Goal: Task Accomplishment & Management: Complete application form

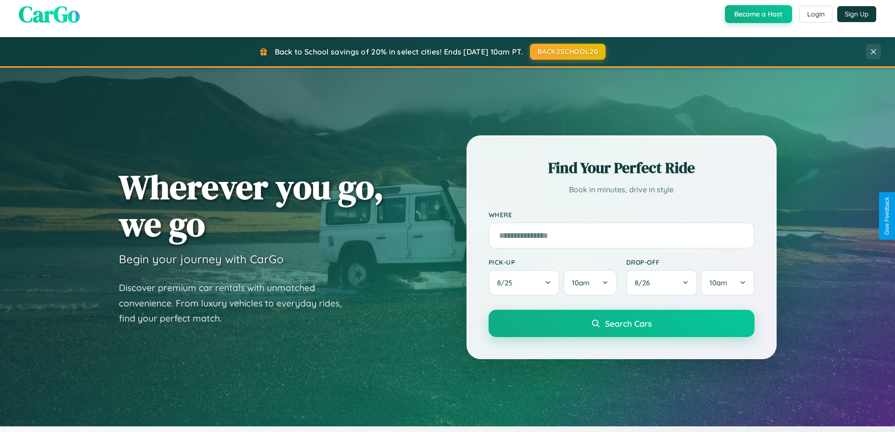
scroll to position [405, 0]
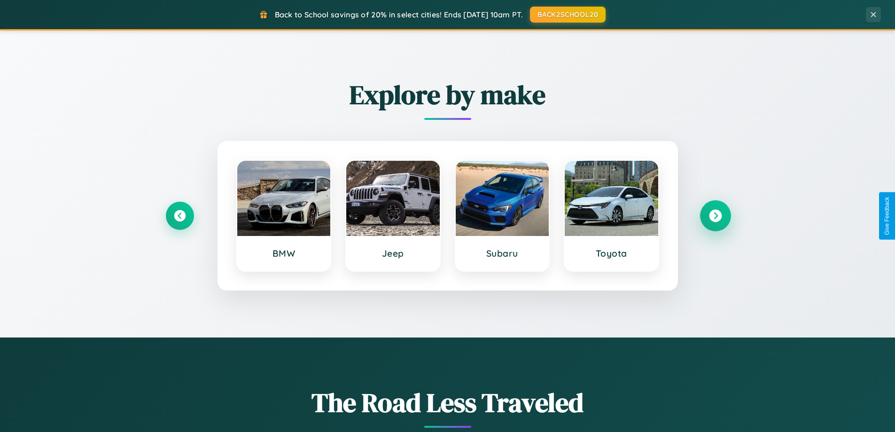
click at [715, 216] on icon at bounding box center [715, 216] width 13 height 13
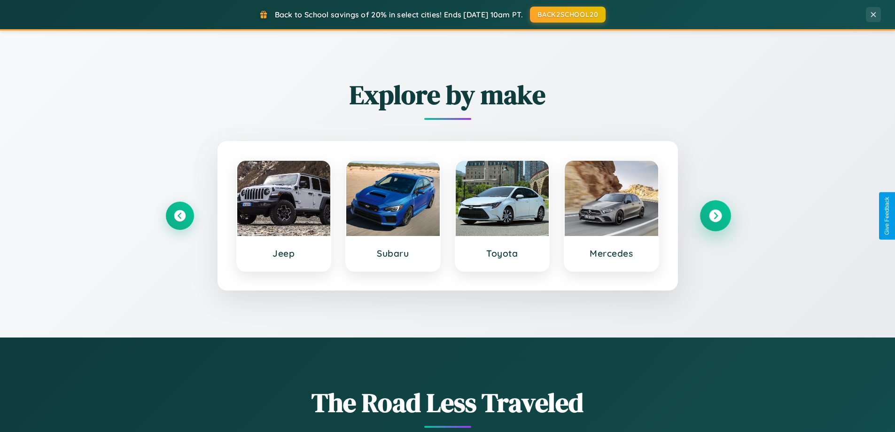
click at [715, 216] on icon at bounding box center [715, 216] width 13 height 13
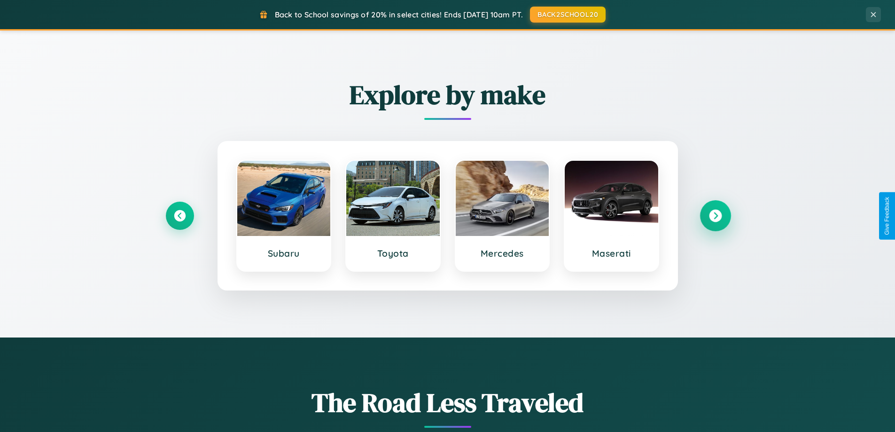
click at [715, 216] on icon at bounding box center [715, 216] width 13 height 13
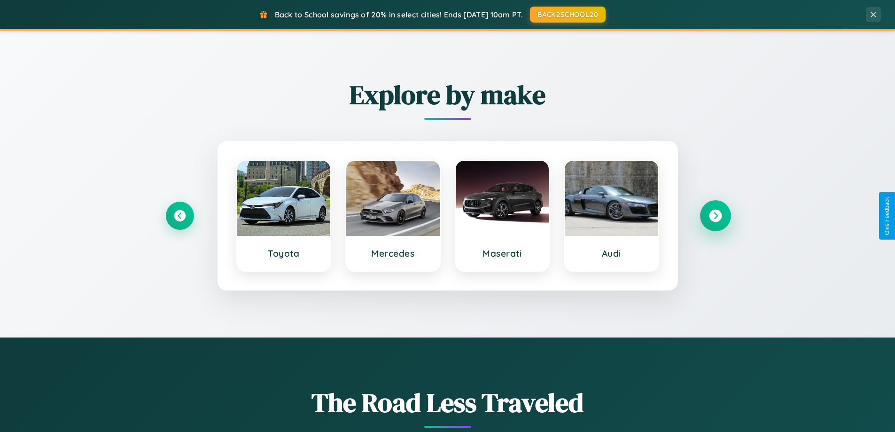
click at [715, 216] on icon at bounding box center [715, 216] width 13 height 13
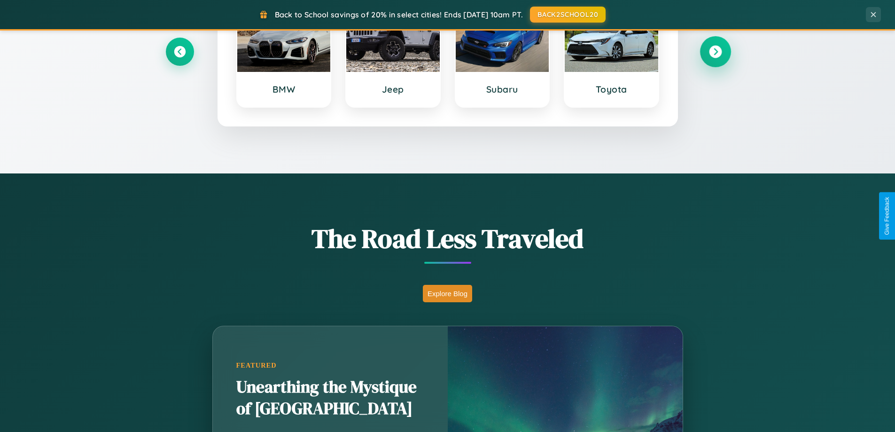
scroll to position [1808, 0]
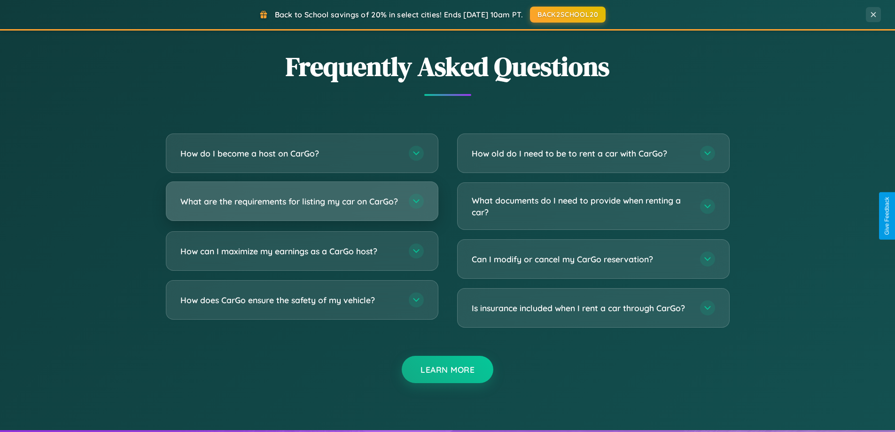
click at [302, 205] on h3 "What are the requirements for listing my car on CarGo?" at bounding box center [289, 201] width 219 height 12
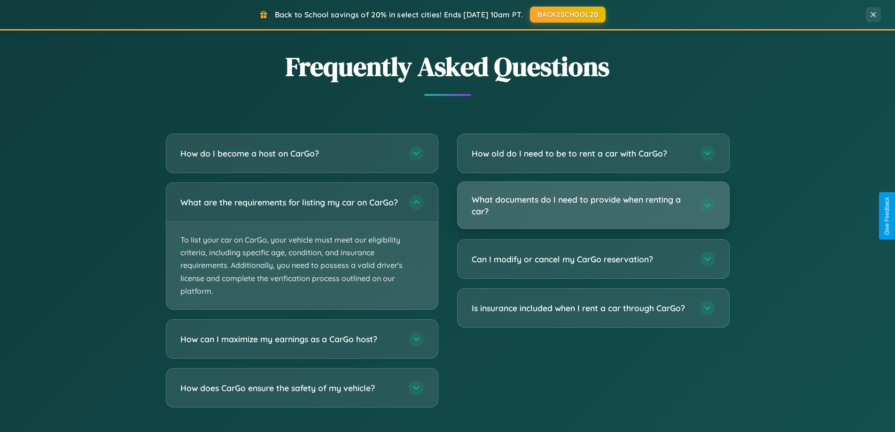
click at [593, 205] on h3 "What documents do I need to provide when renting a car?" at bounding box center [581, 205] width 219 height 23
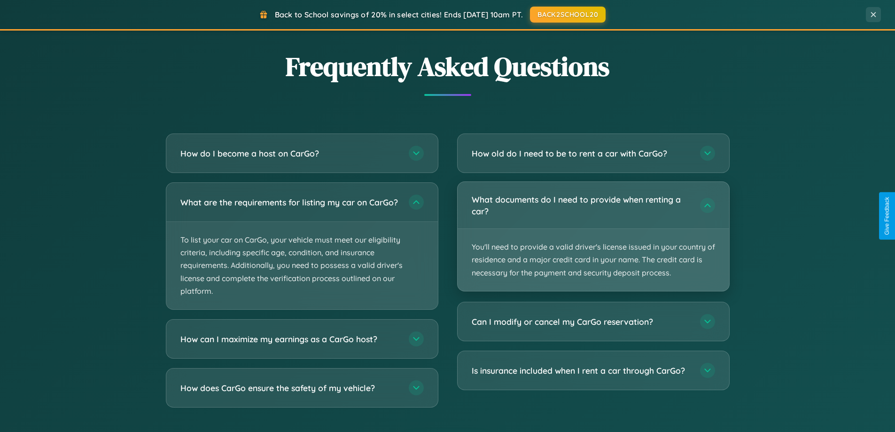
click at [593, 236] on p "You'll need to provide a valid driver's license issued in your country of resid…" at bounding box center [594, 260] width 272 height 62
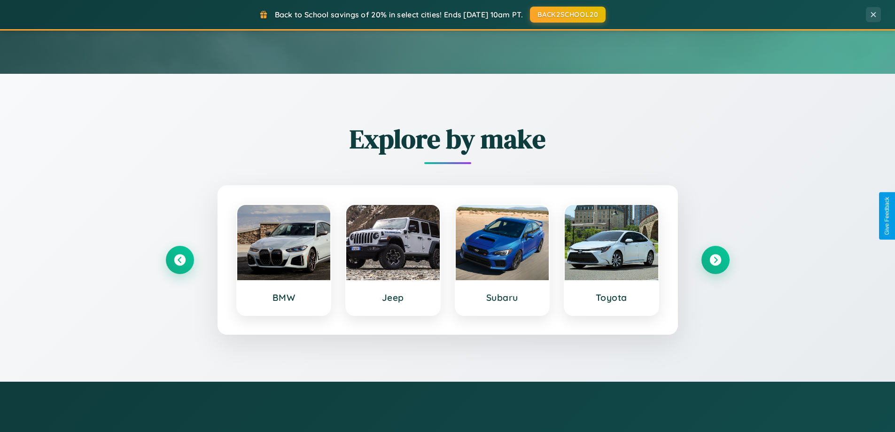
scroll to position [0, 0]
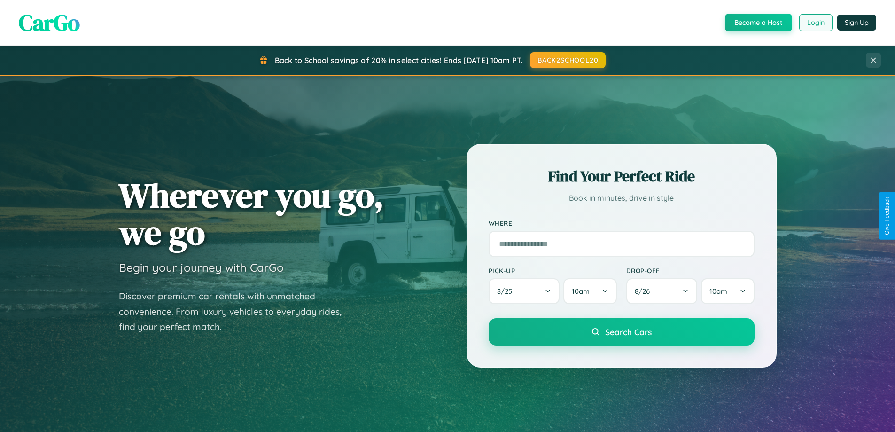
click at [815, 23] on button "Login" at bounding box center [815, 22] width 33 height 17
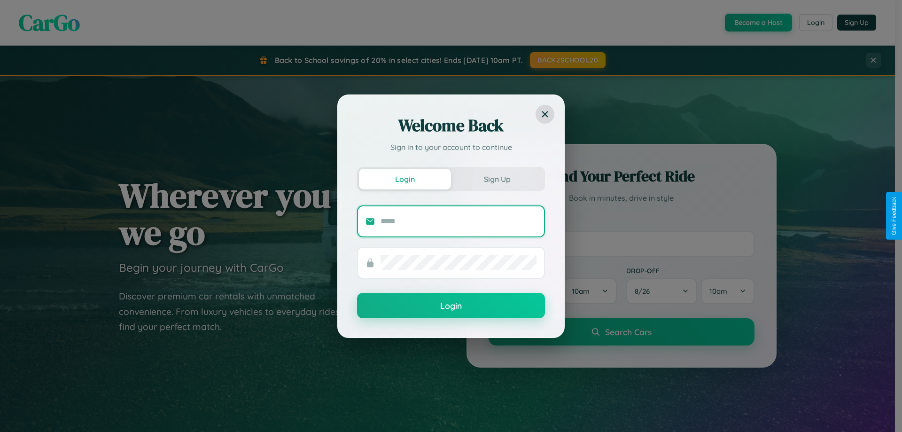
click at [459, 221] on input "text" at bounding box center [459, 221] width 156 height 15
type input "**********"
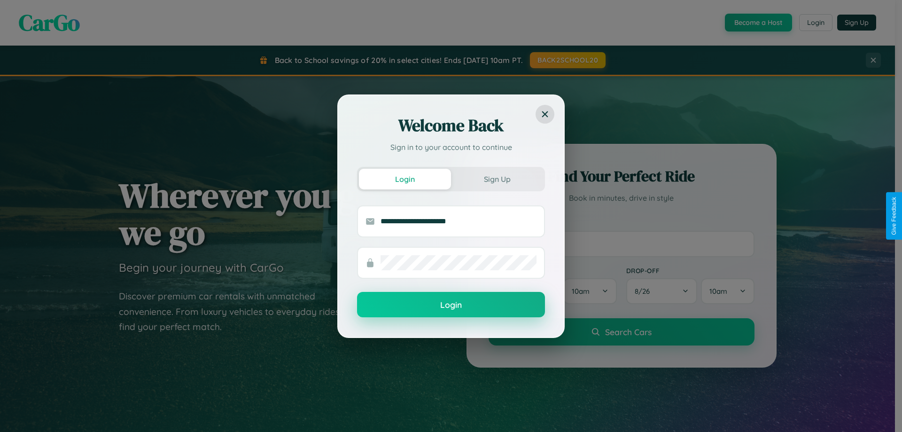
click at [451, 305] on button "Login" at bounding box center [451, 304] width 188 height 25
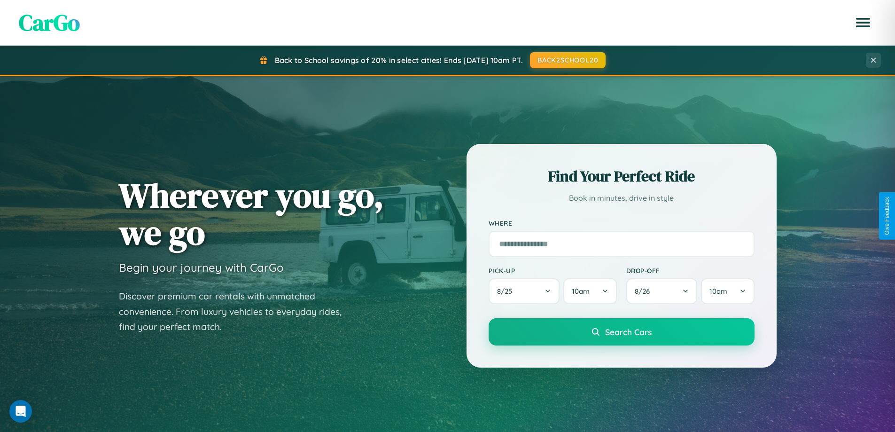
scroll to position [1510, 0]
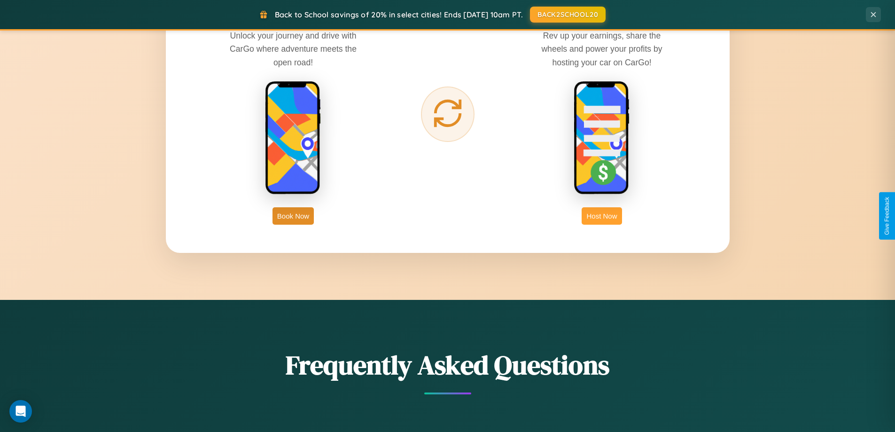
click at [602, 216] on button "Host Now" at bounding box center [602, 215] width 40 height 17
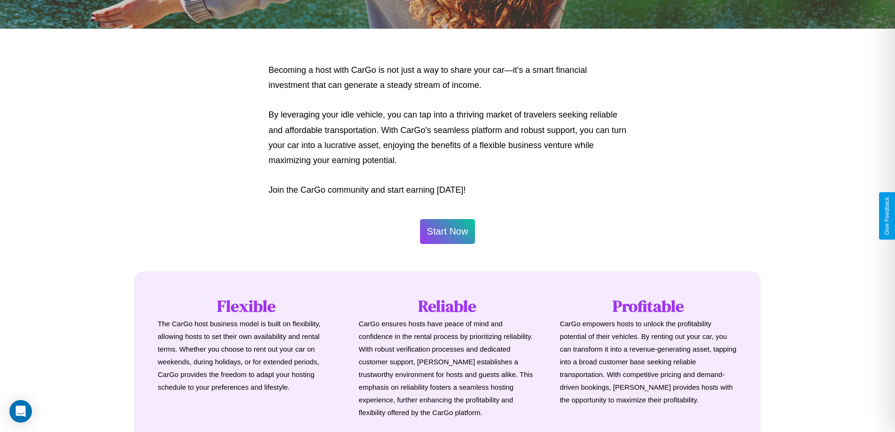
scroll to position [454, 0]
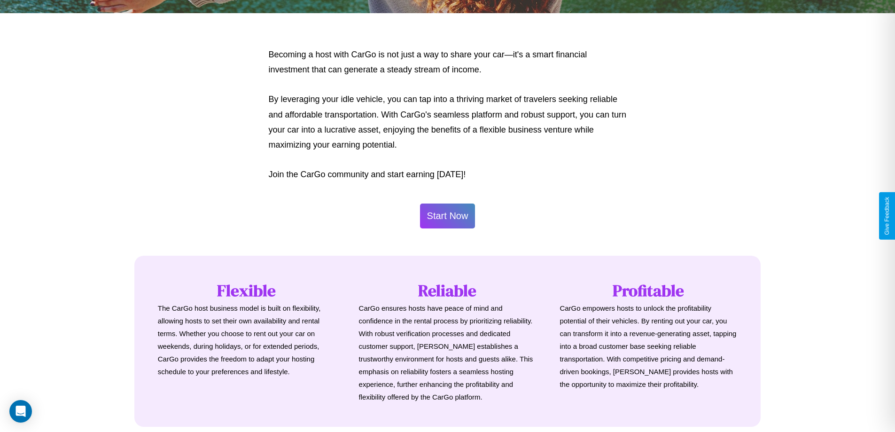
click at [447, 216] on button "Start Now" at bounding box center [447, 215] width 55 height 25
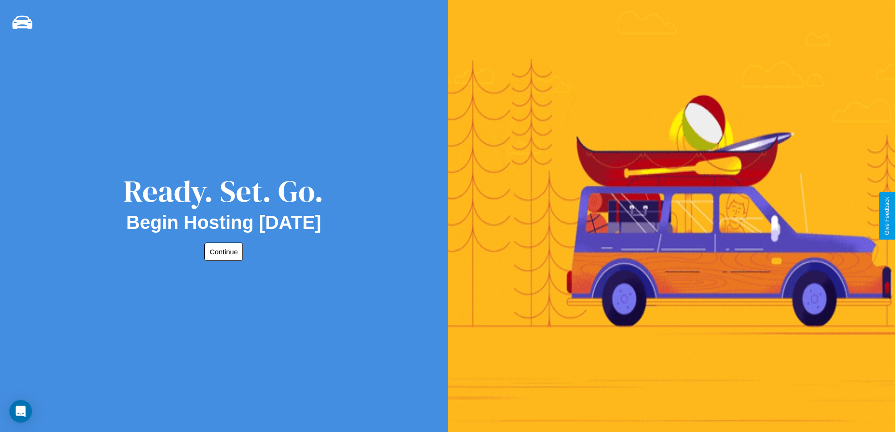
click at [222, 251] on button "Continue" at bounding box center [223, 251] width 39 height 18
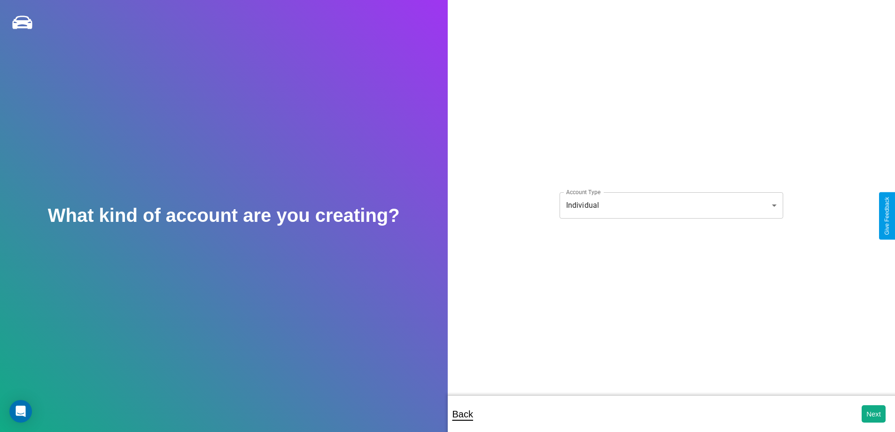
click at [671, 205] on body "**********" at bounding box center [447, 222] width 895 height 445
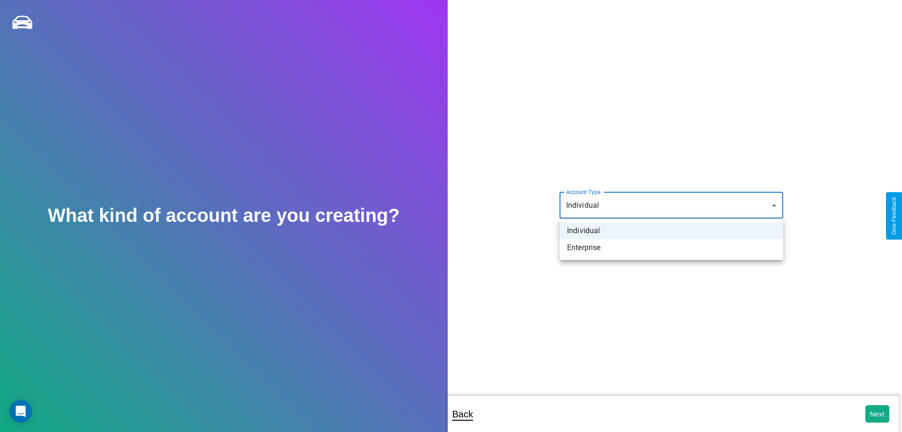
click at [672, 231] on li "Individual" at bounding box center [672, 230] width 224 height 17
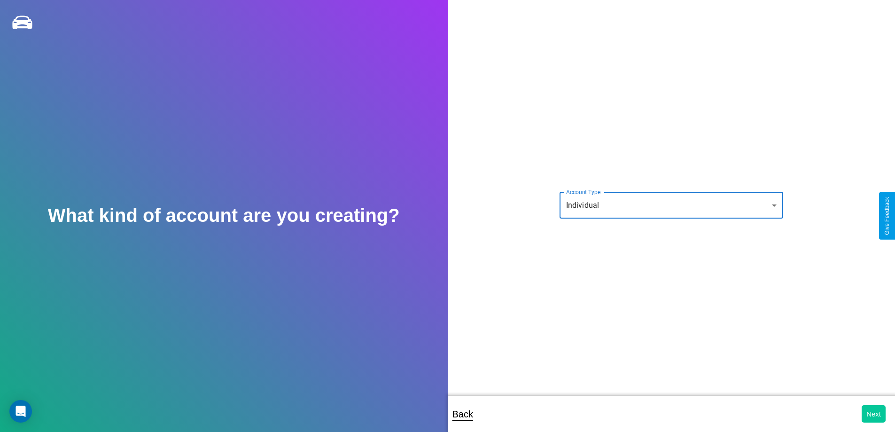
click at [874, 414] on button "Next" at bounding box center [874, 413] width 24 height 17
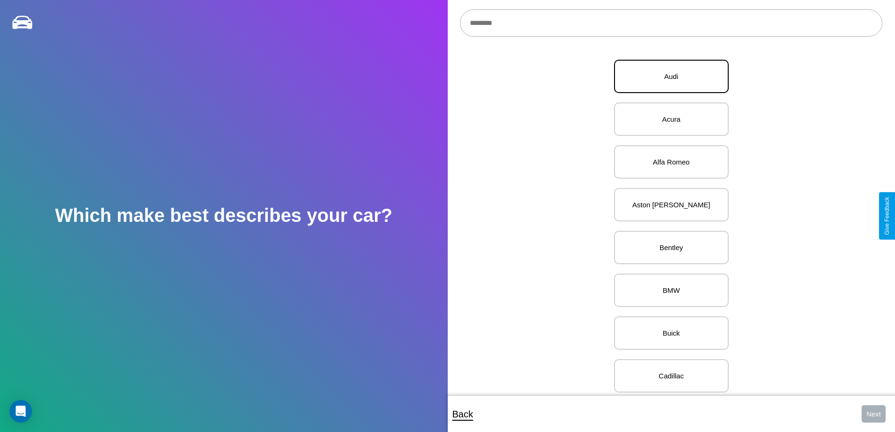
click at [668, 77] on p "Audi" at bounding box center [672, 76] width 94 height 13
click at [874, 414] on button "Next" at bounding box center [874, 413] width 24 height 17
